Goal: Information Seeking & Learning: Learn about a topic

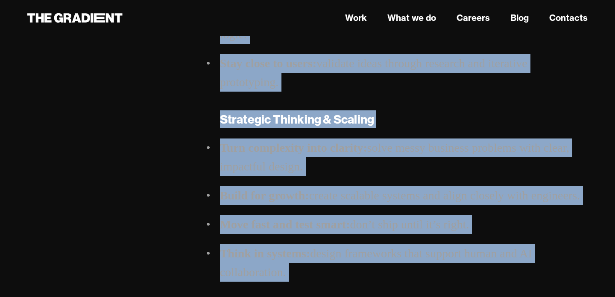
scroll to position [555, 0]
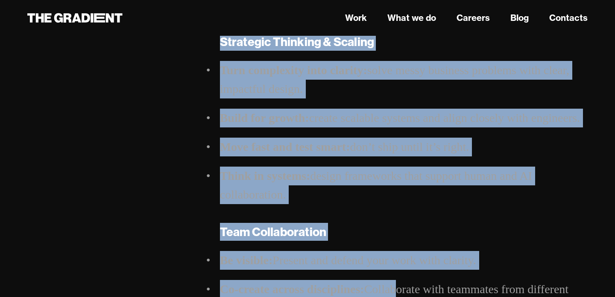
drag, startPoint x: 220, startPoint y: 105, endPoint x: 388, endPoint y: 192, distance: 190.1
click at [388, 192] on div "Product Designer Hi, we are The Gradient — a human-first design agency for the …" at bounding box center [403, 148] width 385 height 1253
copy div "Lo, ip dol Sit Ametcons — a elits-doeiu tempor incidi utl etd MA ali. En Adm Ve…"
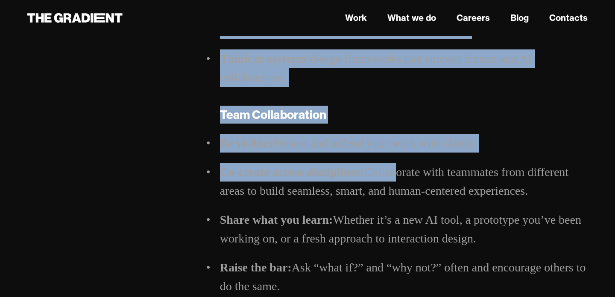
scroll to position [701, 0]
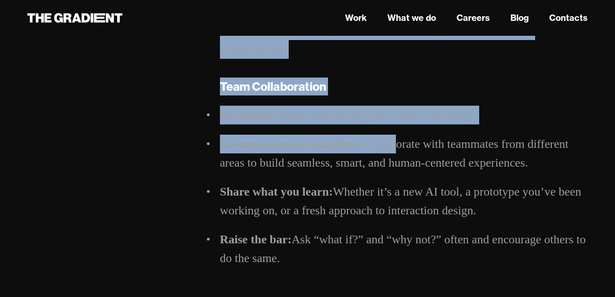
drag, startPoint x: 220, startPoint y: 82, endPoint x: 291, endPoint y: 253, distance: 184.8
copy div "Team Collaboration Be visible: Present and defend your work with clarity. Co-cr…"
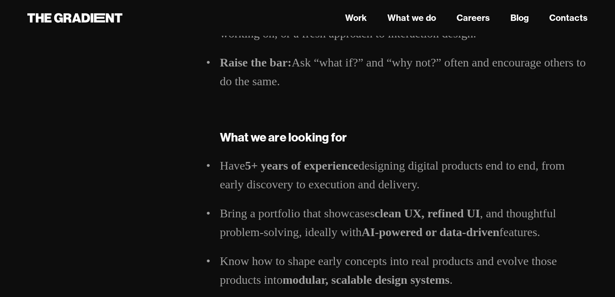
scroll to position [943, 0]
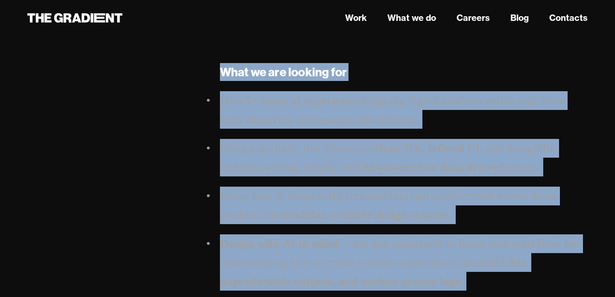
drag, startPoint x: 218, startPoint y: 70, endPoint x: 470, endPoint y: 282, distance: 329.6
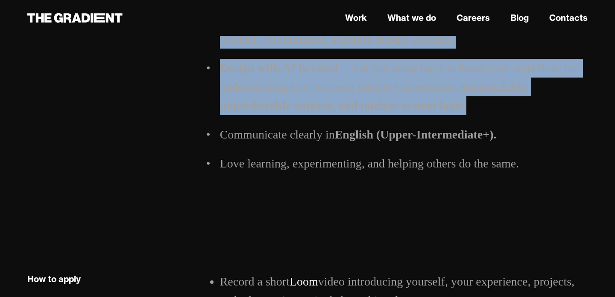
scroll to position [1135, 0]
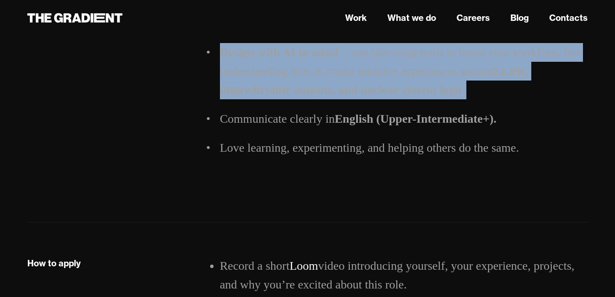
copy div "What we are looking for Have 5+ years of experience designing digital products …"
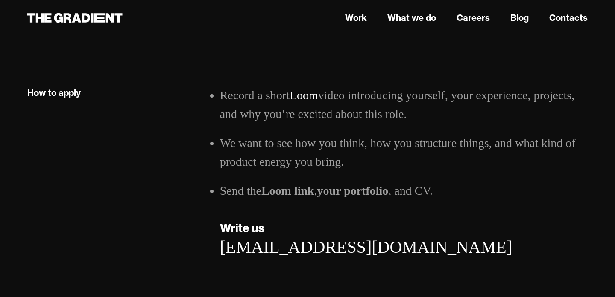
scroll to position [1320, 0]
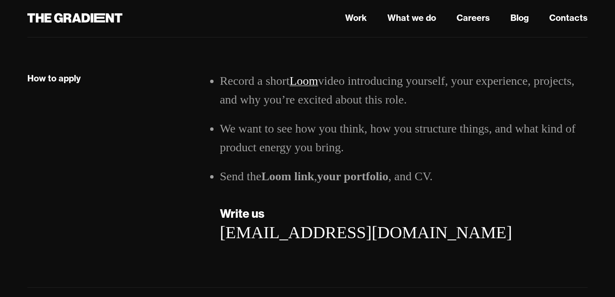
click at [298, 85] on link "Loom" at bounding box center [303, 80] width 29 height 13
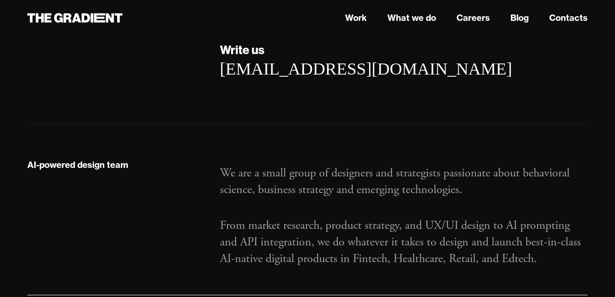
scroll to position [1523, 0]
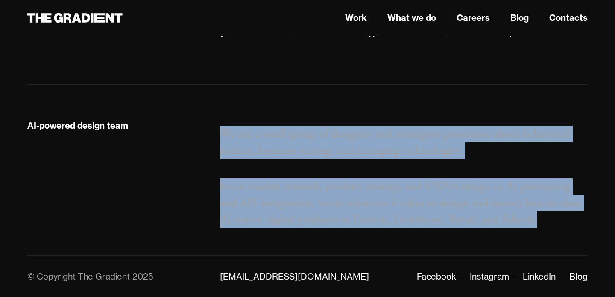
drag, startPoint x: 222, startPoint y: 131, endPoint x: 552, endPoint y: 217, distance: 341.0
click at [552, 217] on div "We are a small group of designers and strategists passionate about behavioral s…" at bounding box center [403, 173] width 385 height 109
copy div "We are a small group of designers and strategists passionate about behavioral s…"
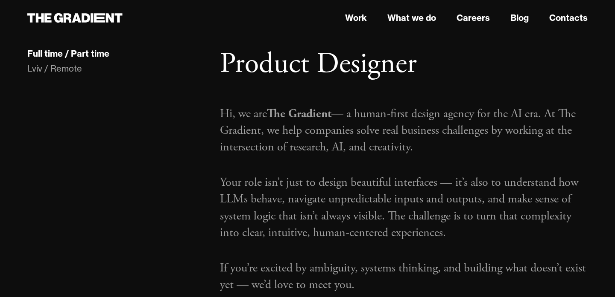
scroll to position [0, 0]
